Goal: Task Accomplishment & Management: Complete application form

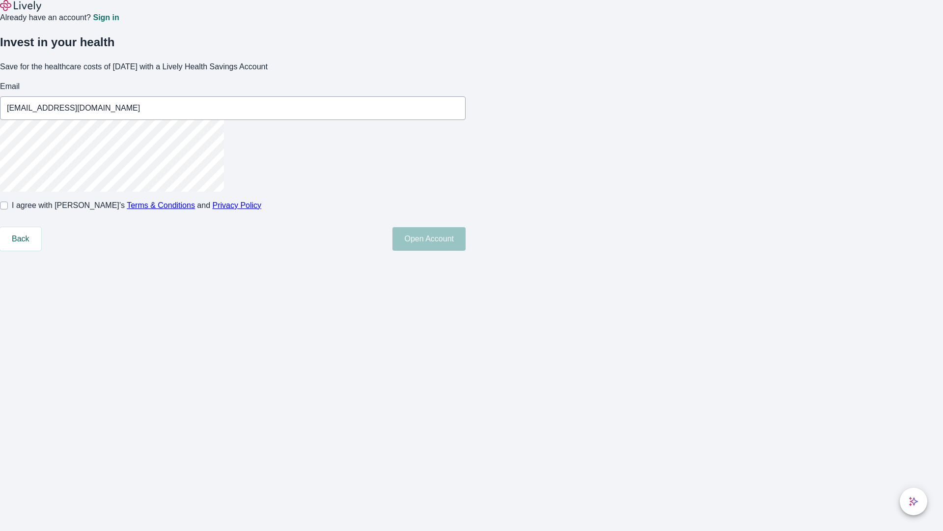
click at [8, 209] on input "I agree with Lively’s Terms & Conditions and Privacy Policy" at bounding box center [4, 205] width 8 height 8
checkbox input "true"
click at [466, 251] on button "Open Account" at bounding box center [428, 239] width 73 height 24
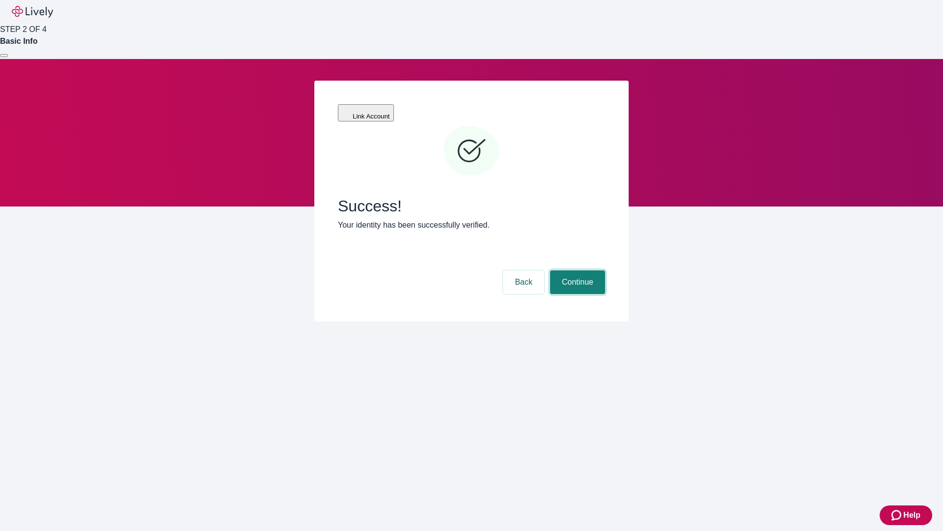
click at [576, 270] on button "Continue" at bounding box center [577, 282] width 55 height 24
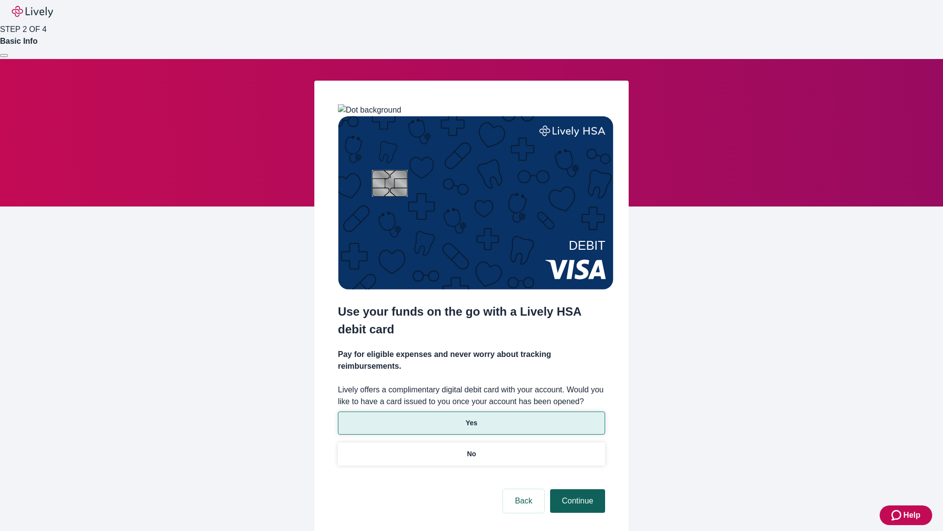
click at [471, 448] on p "No" at bounding box center [471, 453] width 9 height 10
click at [576, 489] on button "Continue" at bounding box center [577, 501] width 55 height 24
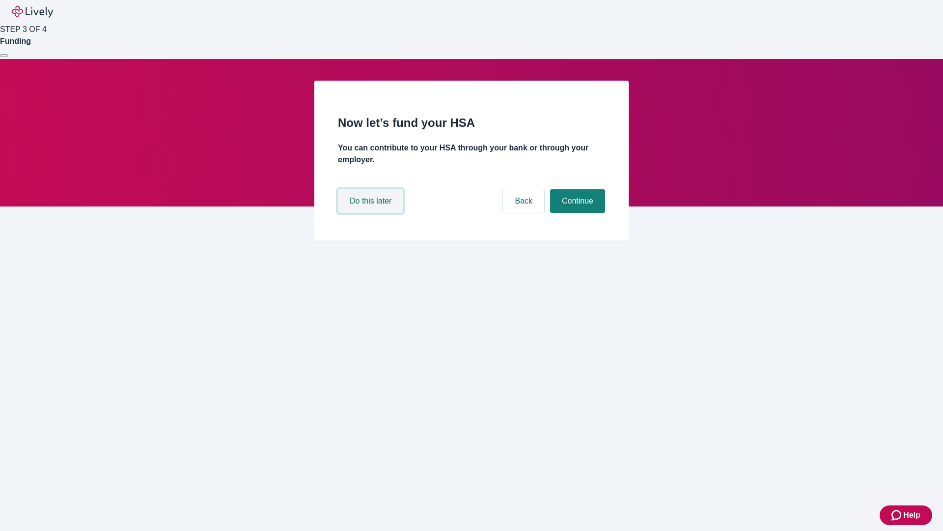
click at [372, 213] on button "Do this later" at bounding box center [370, 201] width 65 height 24
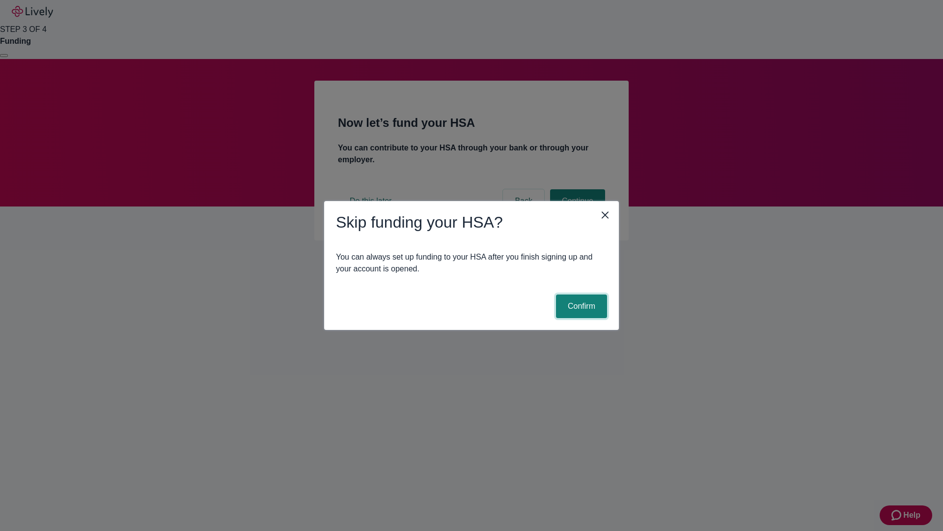
click at [580, 306] on button "Confirm" at bounding box center [581, 306] width 51 height 24
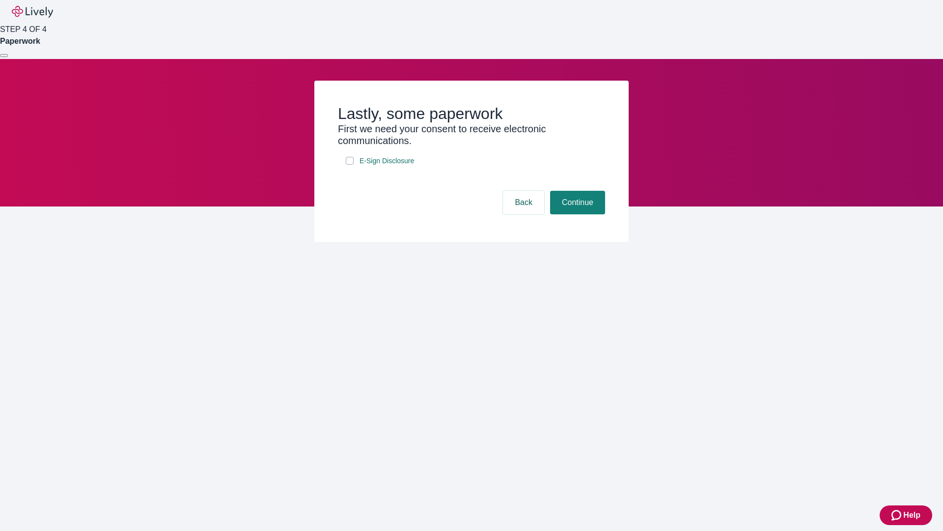
click at [350, 165] on input "E-Sign Disclosure" at bounding box center [350, 161] width 8 height 8
checkbox input "true"
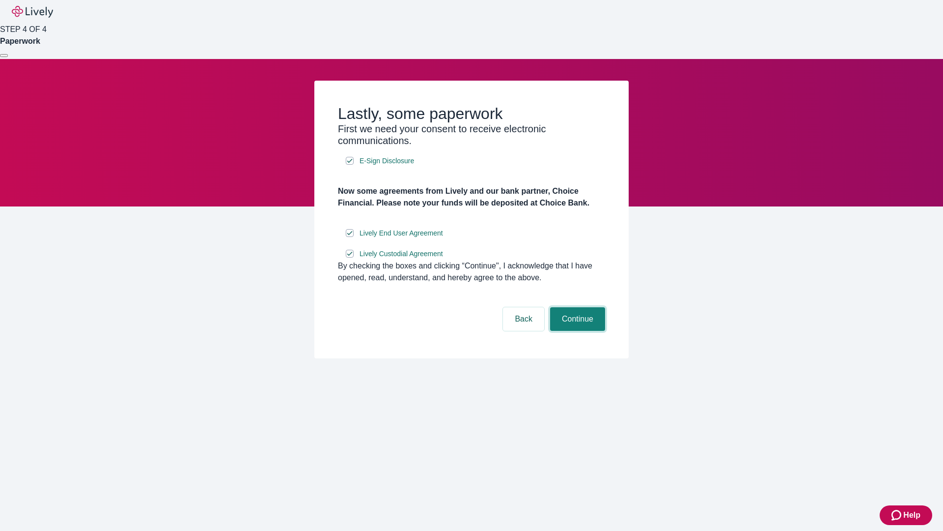
click at [576, 331] on button "Continue" at bounding box center [577, 319] width 55 height 24
